Goal: Transaction & Acquisition: Book appointment/travel/reservation

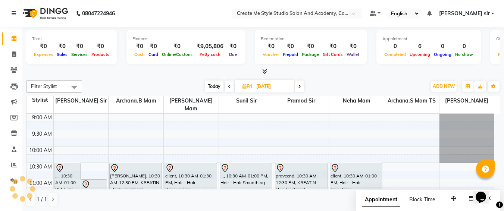
scroll to position [15, 0]
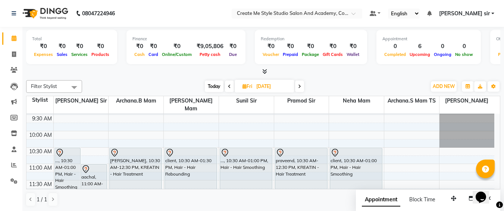
click at [285, 85] on input "[DATE]" at bounding box center [272, 86] width 37 height 11
select select "10"
select select "2025"
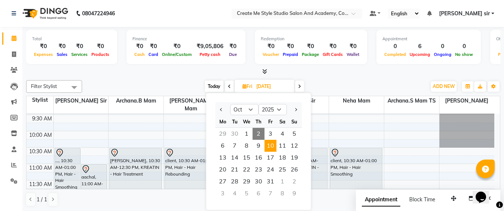
click at [258, 131] on span "2" at bounding box center [259, 134] width 12 height 12
type input "02-10-2025"
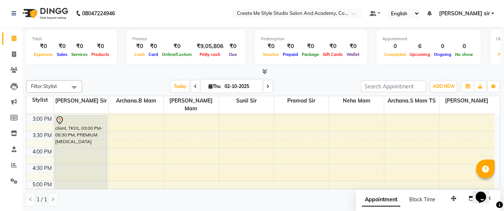
scroll to position [7, 0]
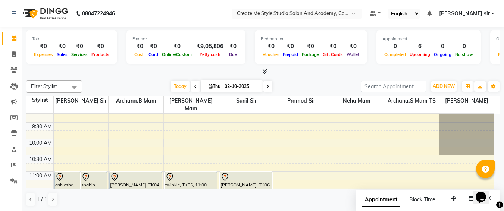
click at [258, 87] on input "02-10-2025" at bounding box center [241, 86] width 37 height 11
select select "10"
select select "2025"
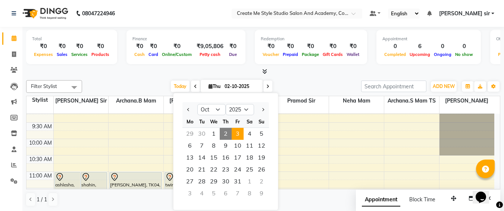
click at [240, 136] on span "3" at bounding box center [238, 134] width 12 height 12
type input "03-10-2025"
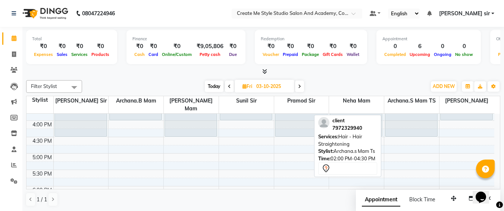
scroll to position [223, 0]
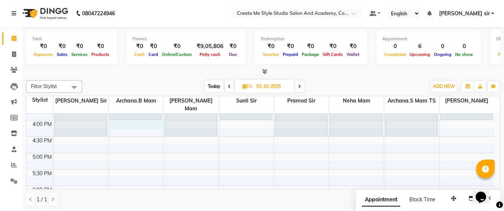
click at [118, 117] on div "9:00 AM 9:30 AM 10:00 AM 10:30 AM 11:00 AM 11:30 AM 12:00 PM 12:30 PM 1:00 PM 1…" at bounding box center [261, 104] width 468 height 427
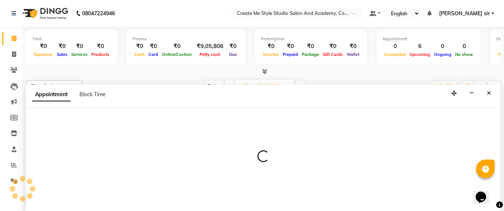
scroll to position [0, 0]
select select "79113"
select select "tentative"
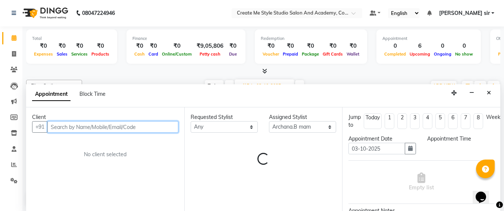
select select "960"
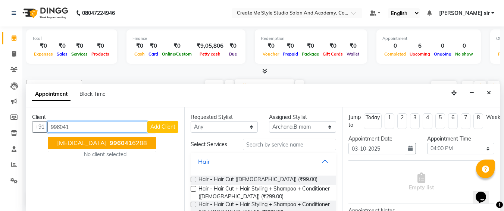
click at [106, 147] on button "[MEDICAL_DATA] 996041 6288" at bounding box center [102, 143] width 108 height 12
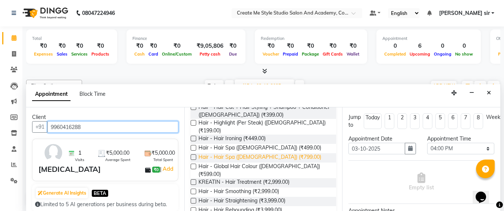
scroll to position [98, 0]
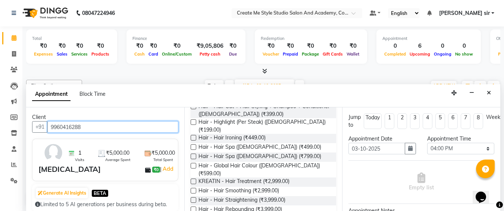
type input "9960416288"
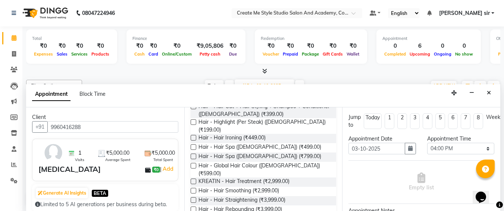
click at [193, 188] on label at bounding box center [194, 191] width 6 height 6
click at [193, 189] on input "checkbox" at bounding box center [193, 191] width 5 height 5
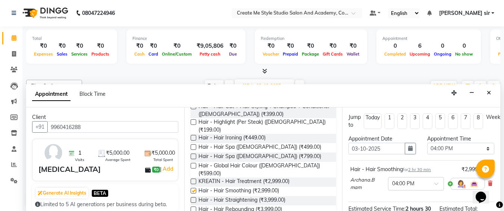
checkbox input "false"
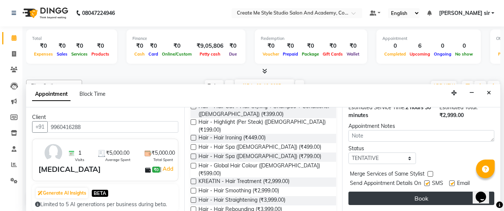
click at [401, 192] on button "Book" at bounding box center [422, 198] width 146 height 13
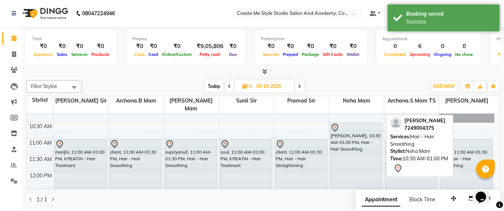
scroll to position [43, 0]
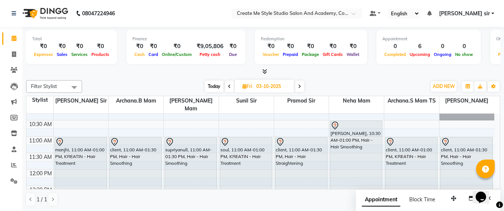
click at [290, 89] on input "03-10-2025" at bounding box center [272, 86] width 37 height 11
select select "10"
select select "2025"
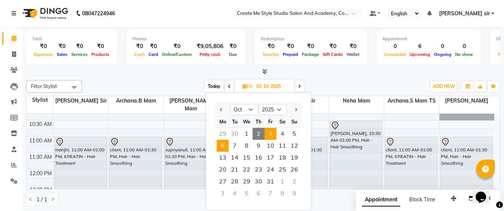
click at [224, 146] on span "6" at bounding box center [223, 146] width 12 height 12
type input "[DATE]"
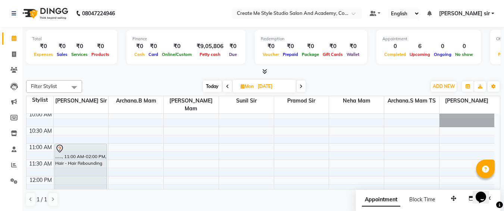
scroll to position [37, 0]
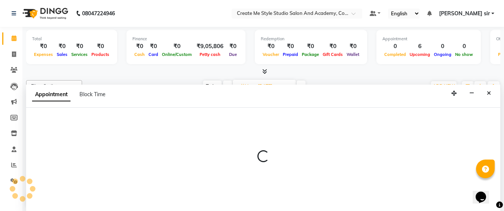
select select "79113"
select select "tentative"
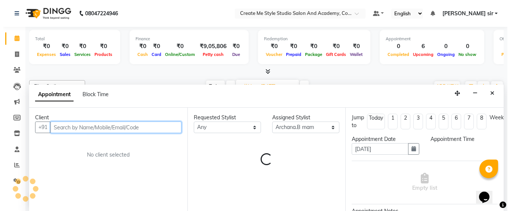
scroll to position [0, 0]
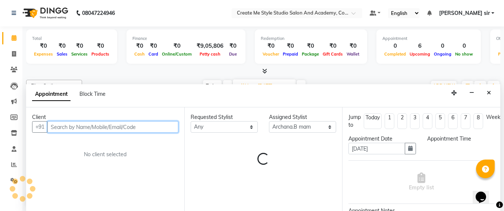
select select "660"
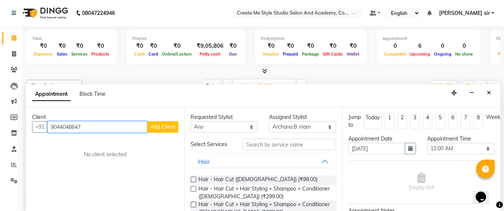
type input "9044048647"
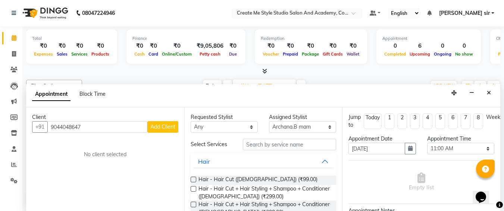
click at [165, 122] on button "Add Client" at bounding box center [162, 127] width 31 height 12
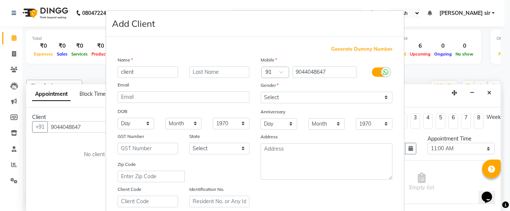
type input "client"
drag, startPoint x: 271, startPoint y: 94, endPoint x: 283, endPoint y: 128, distance: 36.2
click at [283, 128] on div "Mobile Country Code × 91 9044048647 Gender Select [DEMOGRAPHIC_DATA] [DEMOGRAPH…" at bounding box center [326, 132] width 143 height 152
select select "[DEMOGRAPHIC_DATA]"
click at [261, 92] on select "Select [DEMOGRAPHIC_DATA] [DEMOGRAPHIC_DATA] Other Prefer Not To Say" at bounding box center [327, 98] width 132 height 12
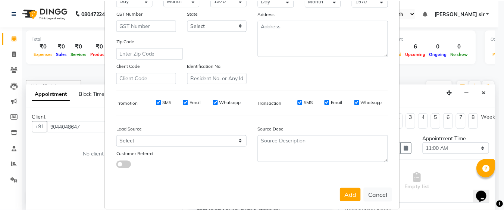
scroll to position [133, 0]
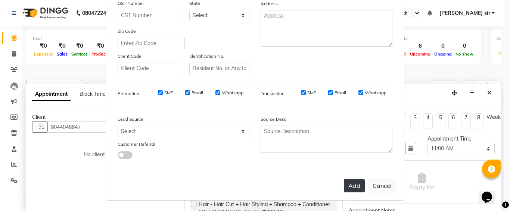
click at [346, 189] on button "Add" at bounding box center [354, 185] width 21 height 13
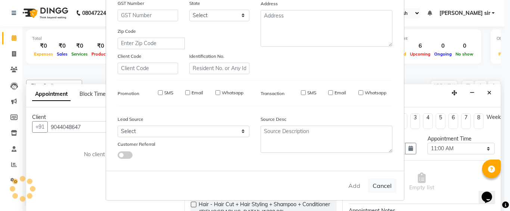
select select
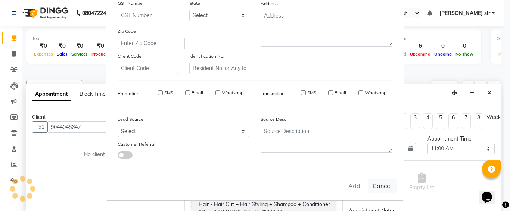
select select
checkbox input "false"
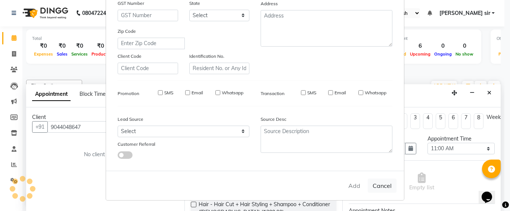
checkbox input "false"
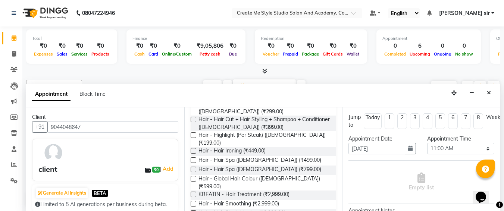
scroll to position [88, 0]
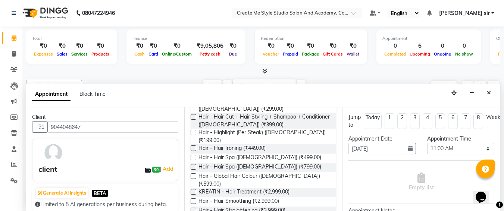
click at [193, 189] on label at bounding box center [194, 192] width 6 height 6
click at [193, 190] on input "checkbox" at bounding box center [193, 192] width 5 height 5
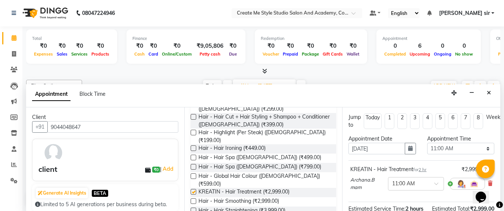
checkbox input "false"
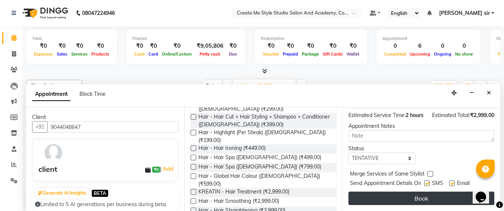
click at [415, 192] on button "Book" at bounding box center [422, 198] width 146 height 13
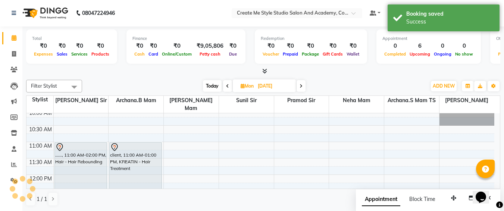
scroll to position [0, 0]
click at [291, 88] on input "[DATE]" at bounding box center [274, 86] width 37 height 11
select select "10"
select select "2025"
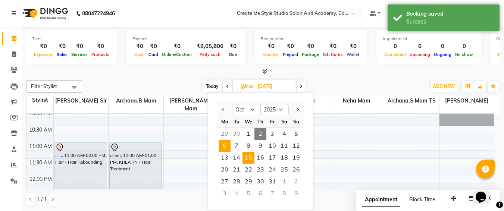
click at [245, 157] on span "15" at bounding box center [249, 158] width 12 height 12
type input "[DATE]"
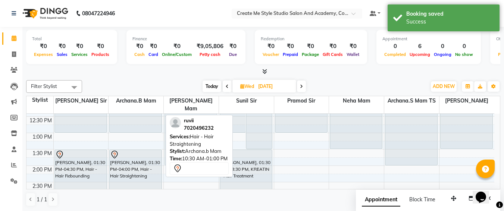
scroll to position [119, 0]
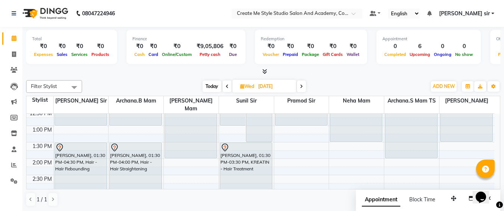
click at [289, 83] on input "[DATE]" at bounding box center [274, 86] width 37 height 11
select select "10"
select select "2025"
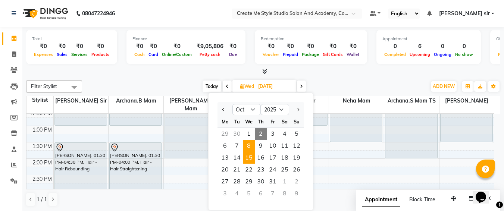
click at [247, 144] on span "8" at bounding box center [249, 146] width 12 height 12
type input "[DATE]"
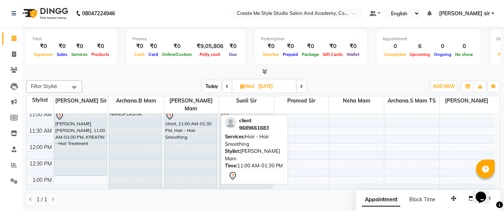
scroll to position [66, 0]
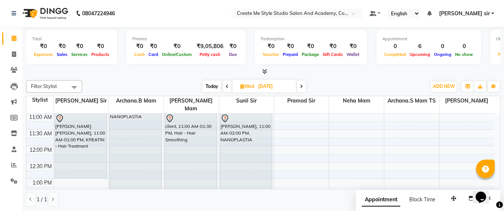
click at [290, 87] on input "[DATE]" at bounding box center [274, 86] width 37 height 11
select select "10"
select select "2025"
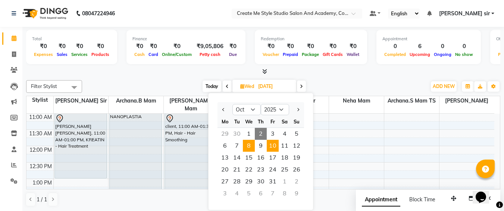
click at [271, 144] on span "10" at bounding box center [273, 146] width 12 height 12
type input "[DATE]"
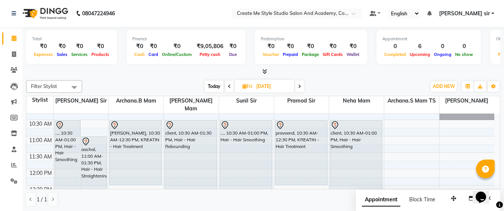
scroll to position [43, 0]
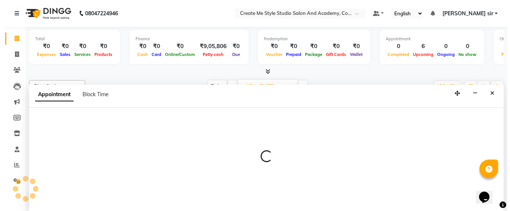
scroll to position [0, 0]
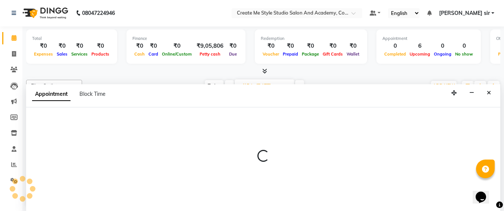
select select "79118"
select select "630"
select select "tentative"
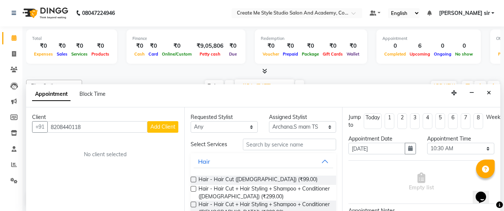
type input "8208440118"
click at [153, 128] on span "Add Client" at bounding box center [162, 127] width 25 height 7
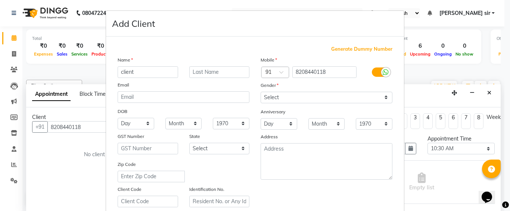
type input "client"
drag, startPoint x: 277, startPoint y: 97, endPoint x: 277, endPoint y: 125, distance: 27.6
click at [277, 125] on div "Mobile Country Code × 91 8208440118 Gender Select [DEMOGRAPHIC_DATA] [DEMOGRAPH…" at bounding box center [326, 132] width 143 height 152
select select "[DEMOGRAPHIC_DATA]"
click at [261, 92] on select "Select [DEMOGRAPHIC_DATA] [DEMOGRAPHIC_DATA] Other Prefer Not To Say" at bounding box center [327, 98] width 132 height 12
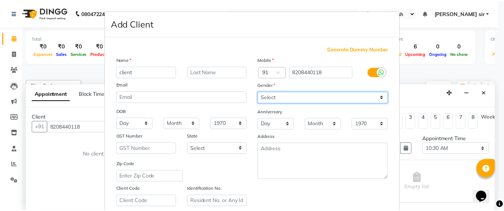
scroll to position [133, 0]
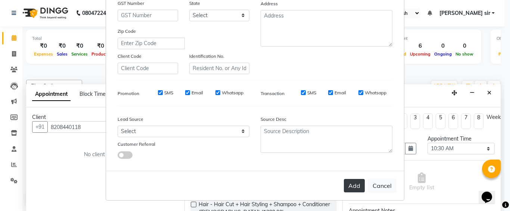
click at [351, 188] on button "Add" at bounding box center [354, 185] width 21 height 13
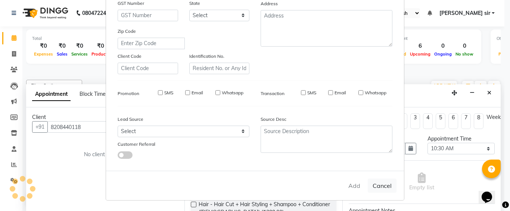
select select
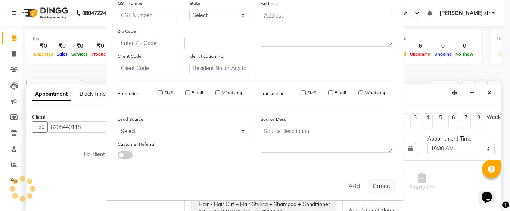
select select
checkbox input "false"
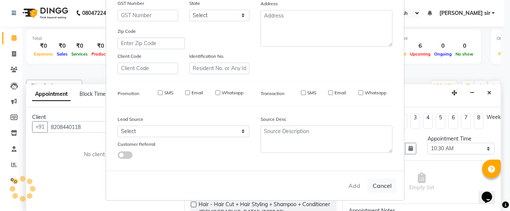
checkbox input "false"
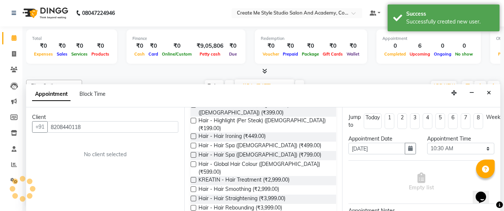
scroll to position [100, 0]
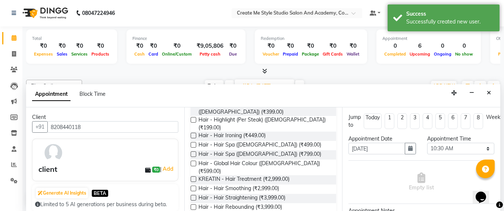
click at [192, 186] on label at bounding box center [194, 189] width 6 height 6
click at [192, 187] on input "checkbox" at bounding box center [193, 189] width 5 height 5
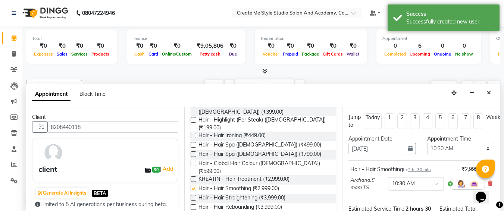
checkbox input "false"
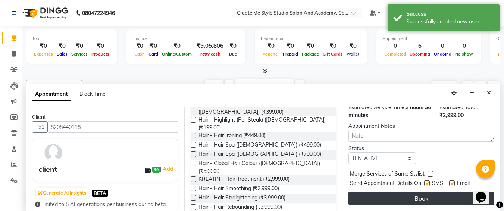
click at [400, 192] on button "Book" at bounding box center [422, 198] width 146 height 13
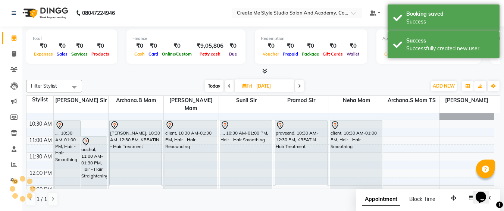
scroll to position [0, 0]
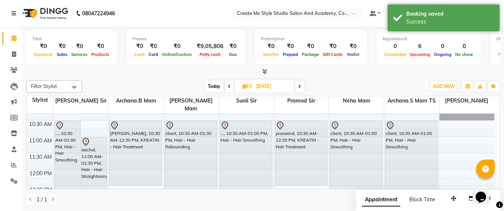
click at [290, 87] on input "[DATE]" at bounding box center [272, 86] width 37 height 11
select select "10"
select select "2025"
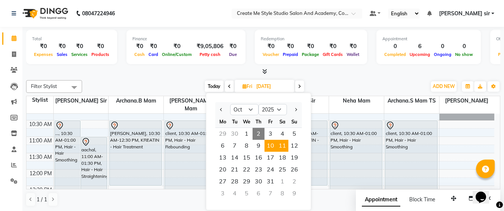
click at [284, 147] on span "11" at bounding box center [283, 146] width 12 height 12
type input "[DATE]"
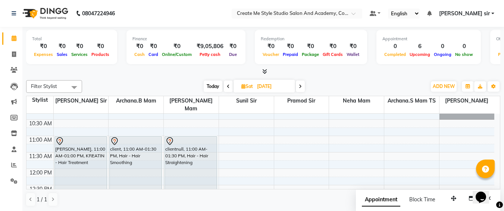
scroll to position [39, 0]
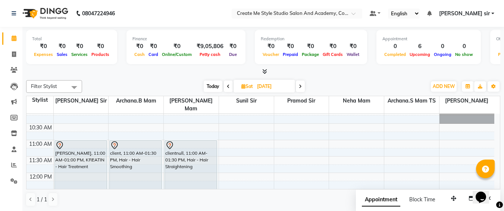
click at [286, 84] on input "[DATE]" at bounding box center [273, 86] width 37 height 11
select select "10"
select select "2025"
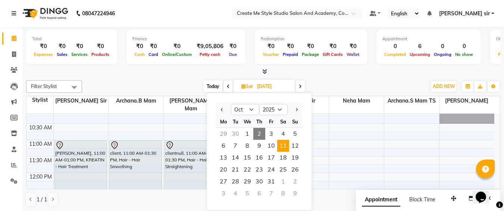
click at [280, 180] on div "1" at bounding box center [283, 182] width 12 height 12
type input "[DATE]"
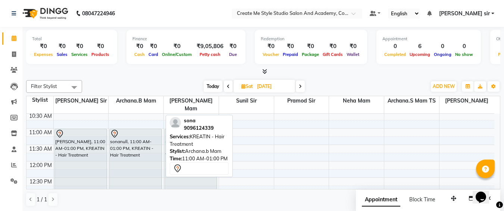
scroll to position [47, 0]
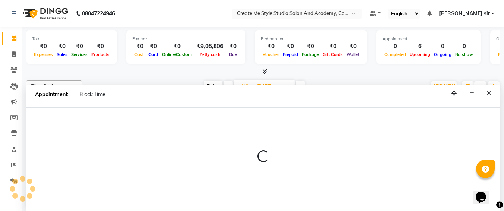
select select "79115"
select select "660"
select select "tentative"
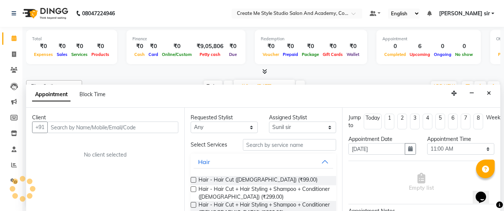
scroll to position [0, 0]
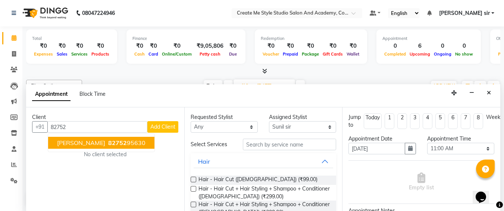
click at [107, 139] on ngb-highlight "82752 95630" at bounding box center [126, 142] width 39 height 7
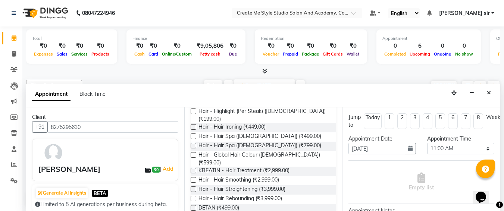
scroll to position [109, 0]
type input "8275295630"
click at [195, 177] on label at bounding box center [194, 180] width 6 height 6
click at [195, 178] on input "checkbox" at bounding box center [193, 180] width 5 height 5
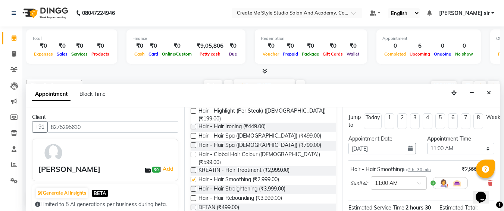
checkbox input "false"
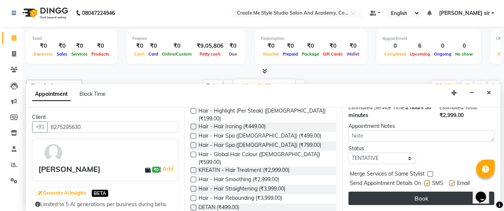
click at [390, 195] on button "Book" at bounding box center [422, 198] width 146 height 13
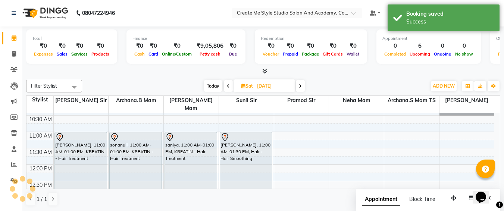
scroll to position [0, 0]
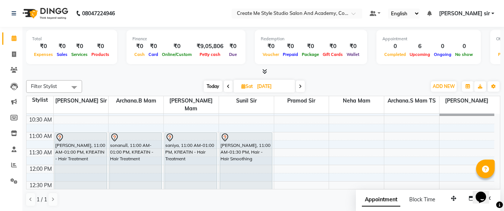
click at [286, 87] on input "[DATE]" at bounding box center [273, 86] width 37 height 11
select select "11"
select select "2025"
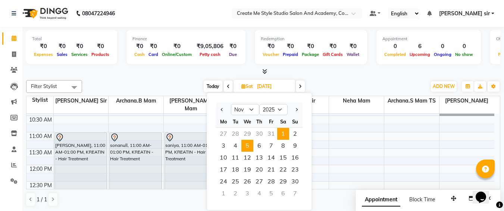
click at [246, 144] on span "5" at bounding box center [248, 146] width 12 height 12
type input "[DATE]"
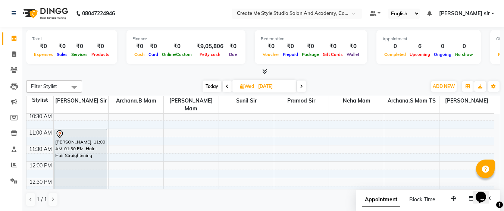
scroll to position [50, 0]
select select "79113"
select select "tentative"
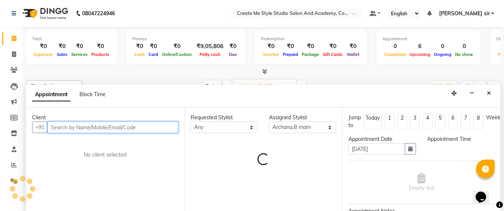
select select "660"
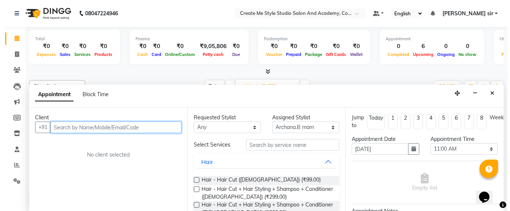
scroll to position [0, 0]
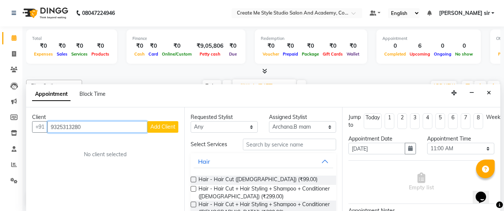
type input "9325313280"
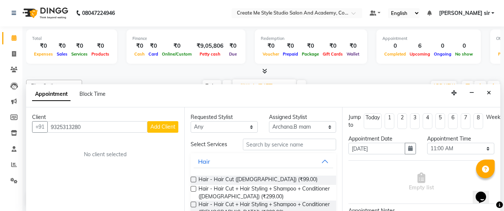
click at [153, 129] on span "Add Client" at bounding box center [162, 127] width 25 height 7
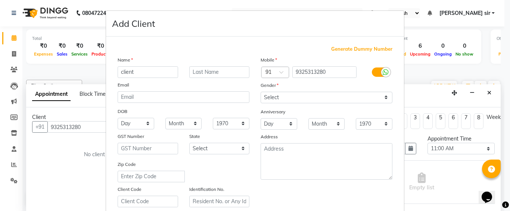
type input "client"
click at [278, 97] on select "Select [DEMOGRAPHIC_DATA] [DEMOGRAPHIC_DATA] Other Prefer Not To Say" at bounding box center [327, 98] width 132 height 12
select select "[DEMOGRAPHIC_DATA]"
click at [261, 92] on select "Select [DEMOGRAPHIC_DATA] [DEMOGRAPHIC_DATA] Other Prefer Not To Say" at bounding box center [327, 98] width 132 height 12
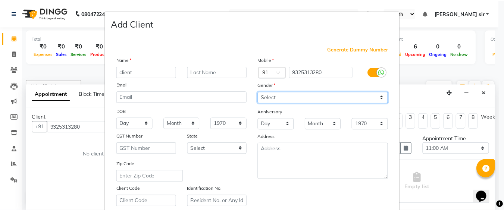
scroll to position [133, 0]
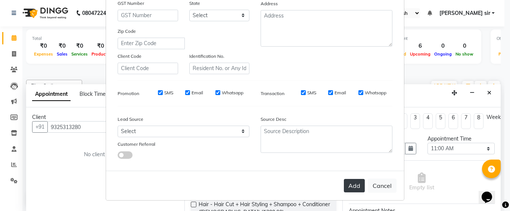
click at [349, 183] on button "Add" at bounding box center [354, 185] width 21 height 13
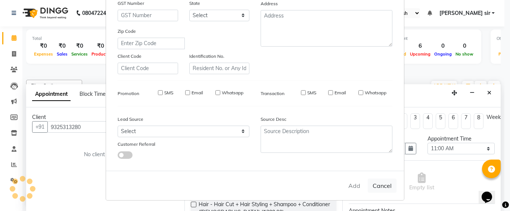
select select
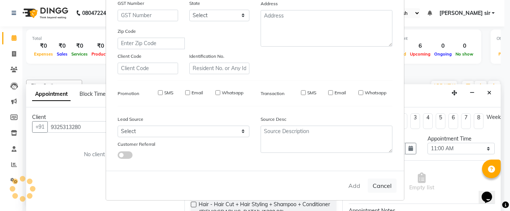
select select
checkbox input "false"
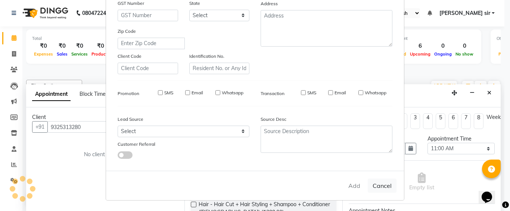
checkbox input "false"
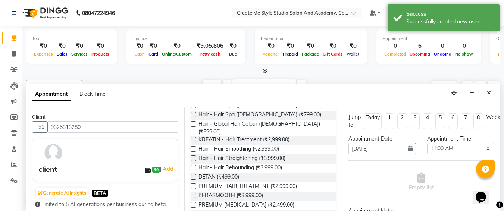
scroll to position [140, 0]
click at [195, 183] on label at bounding box center [194, 186] width 6 height 6
click at [195, 184] on input "checkbox" at bounding box center [193, 186] width 5 height 5
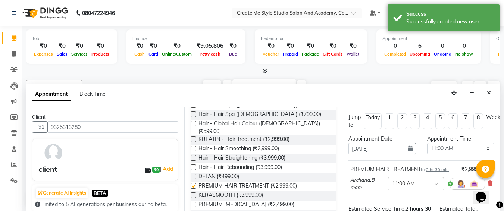
checkbox input "false"
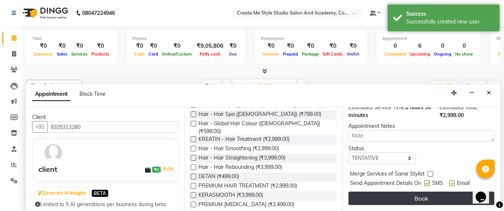
click at [418, 197] on button "Book" at bounding box center [422, 198] width 146 height 13
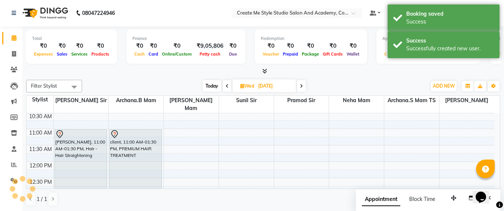
scroll to position [0, 0]
